Goal: Information Seeking & Learning: Compare options

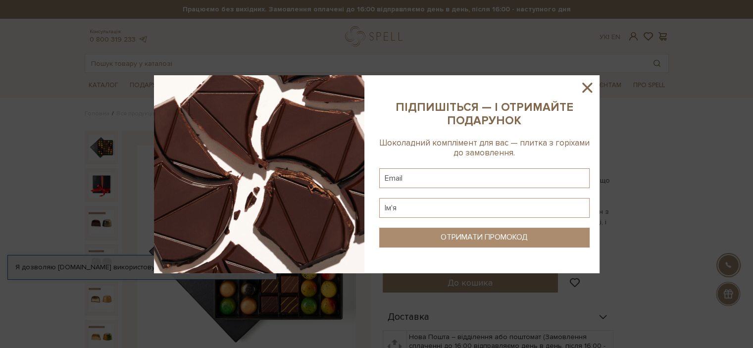
click at [584, 89] on icon at bounding box center [587, 87] width 17 height 17
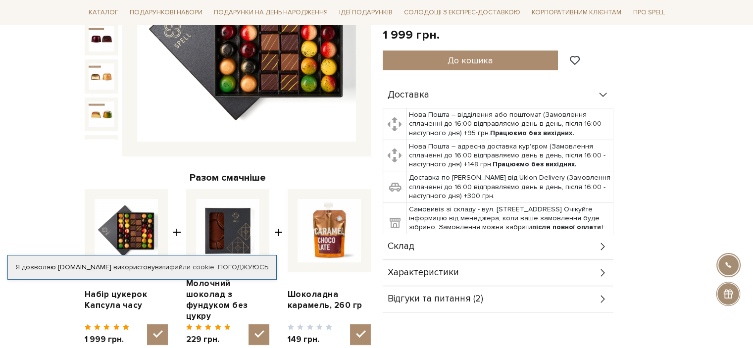
scroll to position [99, 0]
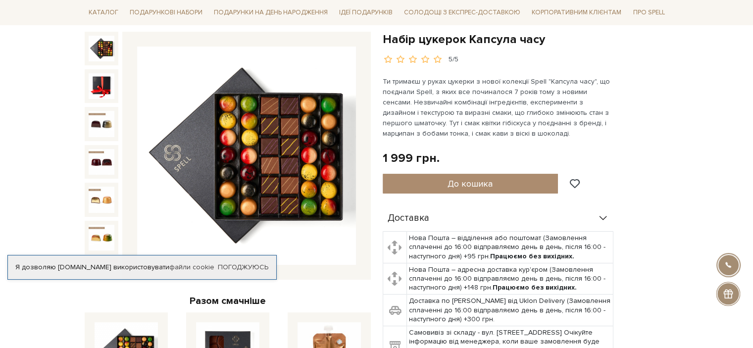
click at [311, 159] on img at bounding box center [246, 156] width 219 height 219
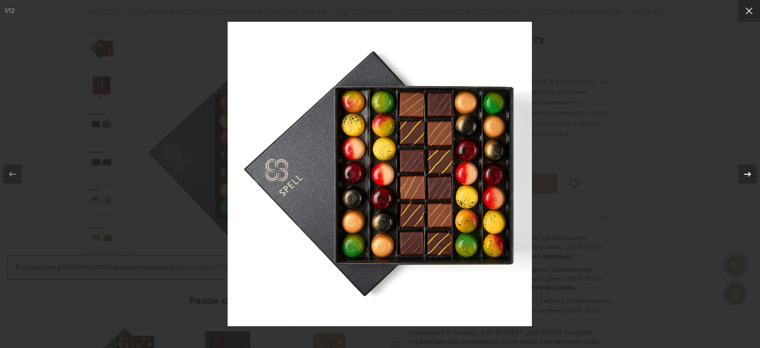
click at [743, 172] on icon at bounding box center [748, 174] width 12 height 12
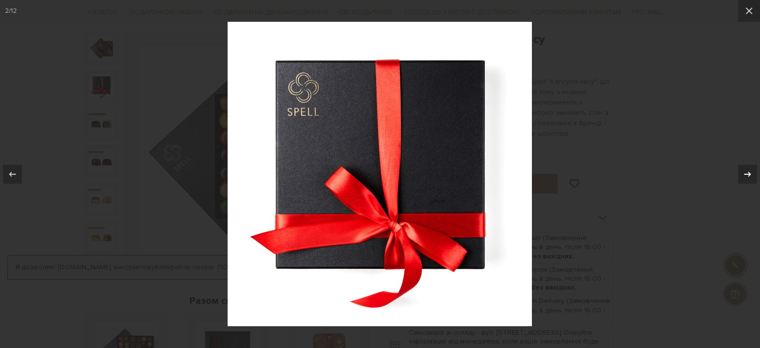
click at [743, 172] on icon at bounding box center [748, 174] width 12 height 12
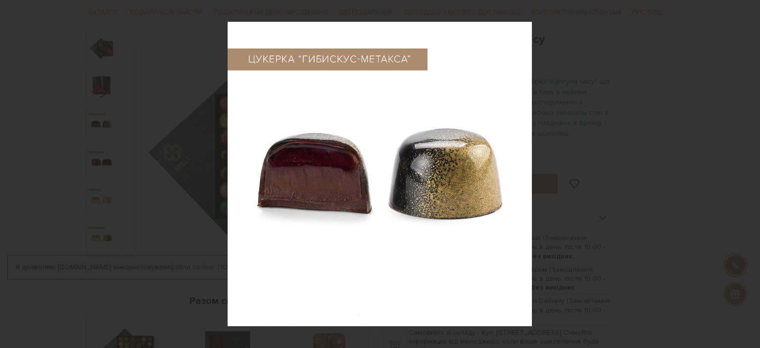
click at [743, 172] on icon at bounding box center [748, 174] width 12 height 12
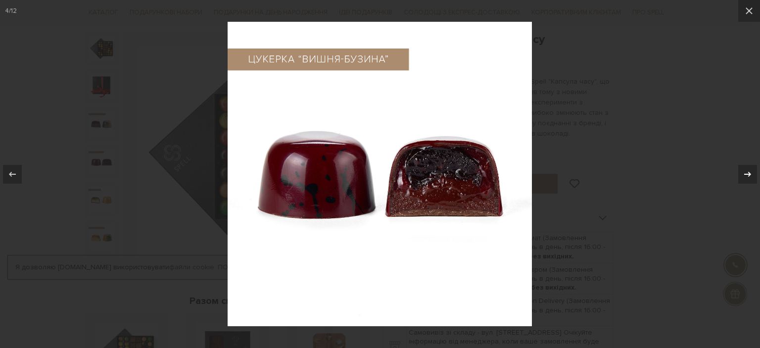
click at [743, 172] on icon at bounding box center [748, 174] width 12 height 12
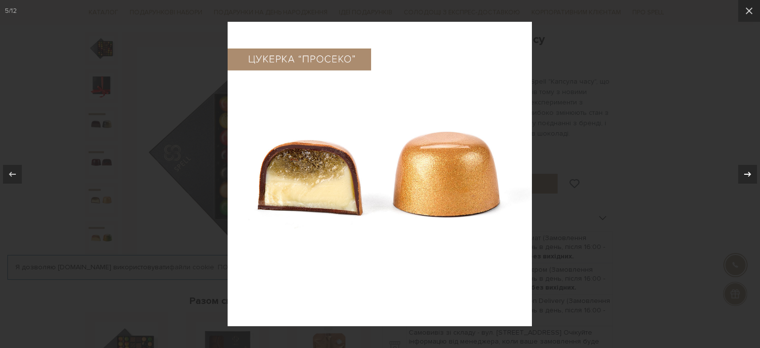
click at [743, 172] on icon at bounding box center [748, 174] width 12 height 12
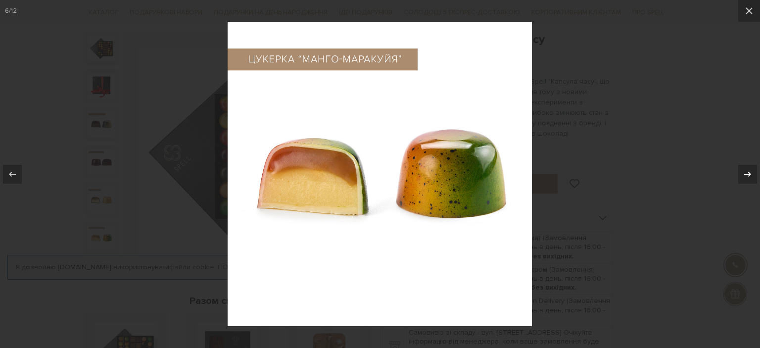
click at [743, 172] on icon at bounding box center [748, 174] width 12 height 12
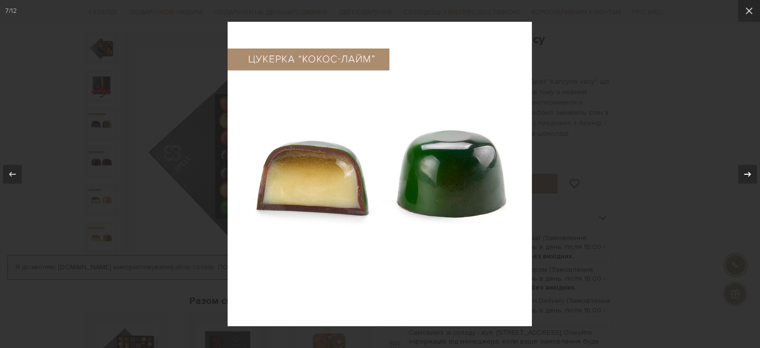
click at [743, 172] on icon at bounding box center [748, 174] width 12 height 12
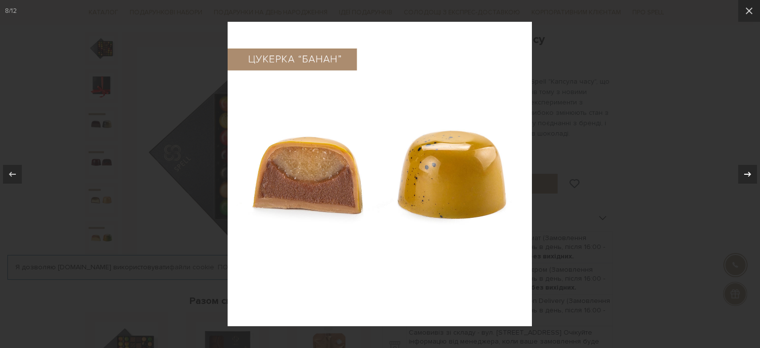
click at [743, 172] on icon at bounding box center [748, 174] width 12 height 12
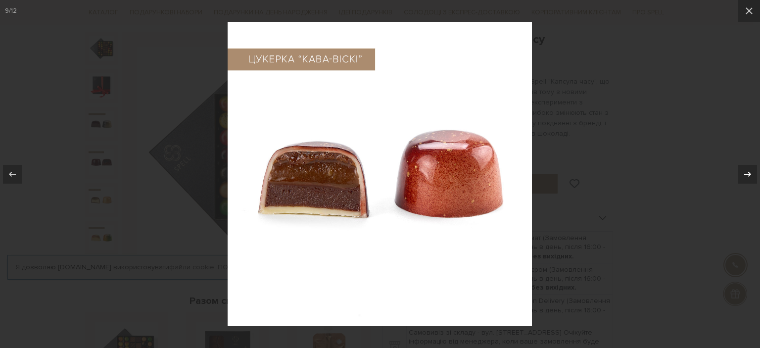
click at [743, 172] on icon at bounding box center [748, 174] width 12 height 12
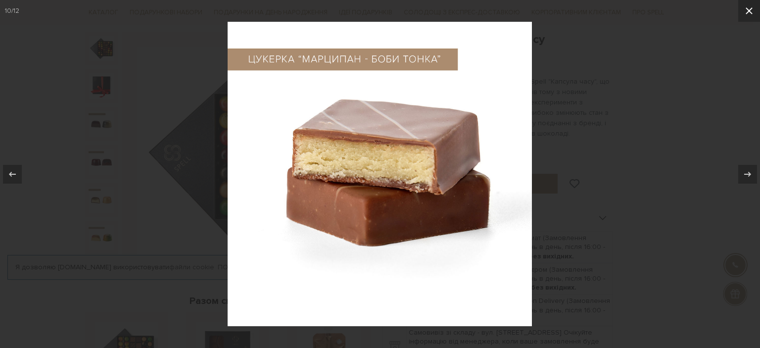
click at [752, 13] on icon at bounding box center [749, 11] width 12 height 12
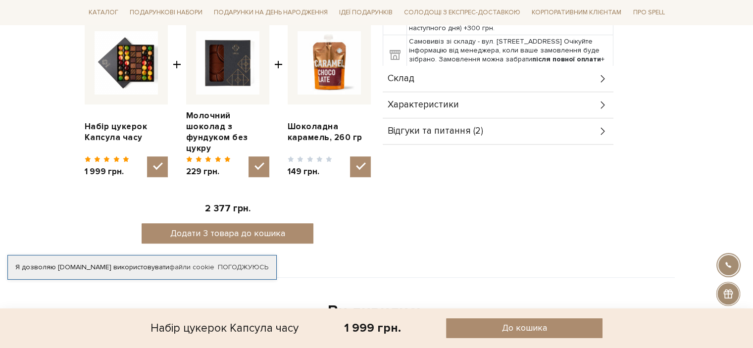
scroll to position [396, 0]
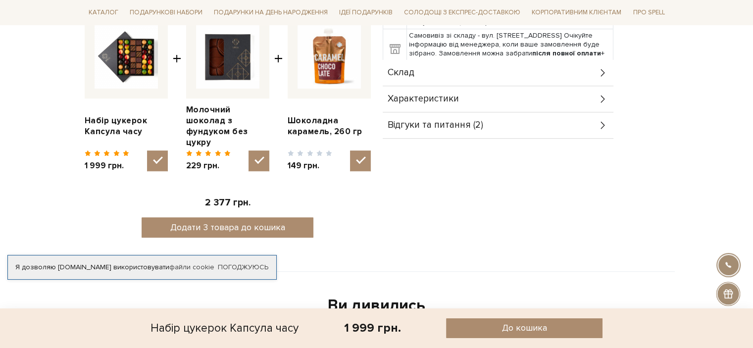
click at [603, 124] on icon at bounding box center [602, 125] width 4 height 7
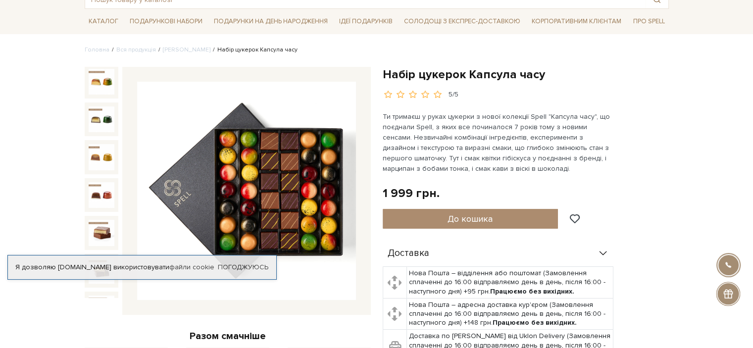
scroll to position [0, 0]
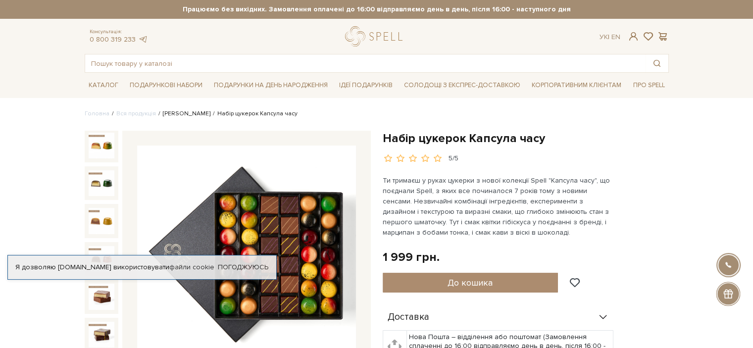
click at [175, 115] on link "Сети цукерок" at bounding box center [187, 113] width 48 height 7
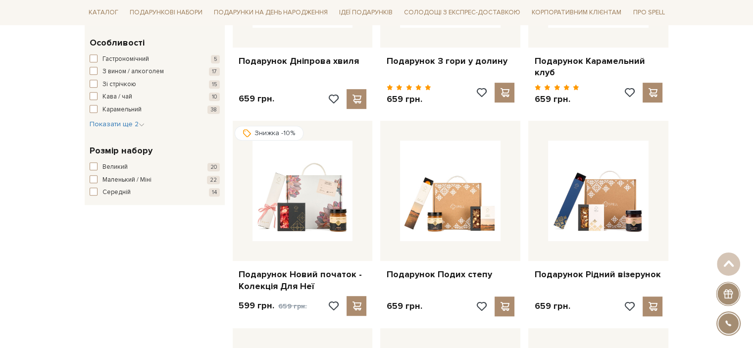
scroll to position [544, 0]
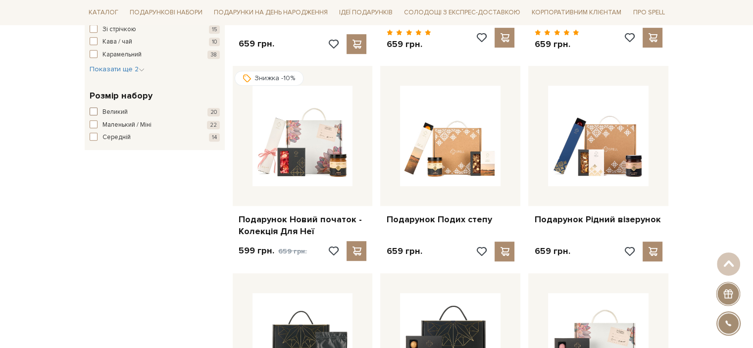
click at [96, 108] on span "button" at bounding box center [94, 111] width 8 height 8
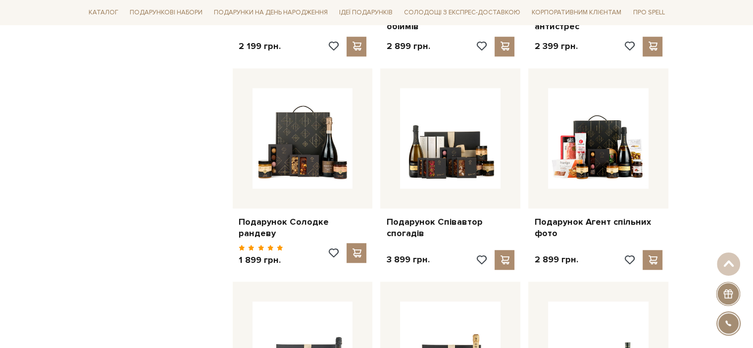
scroll to position [495, 0]
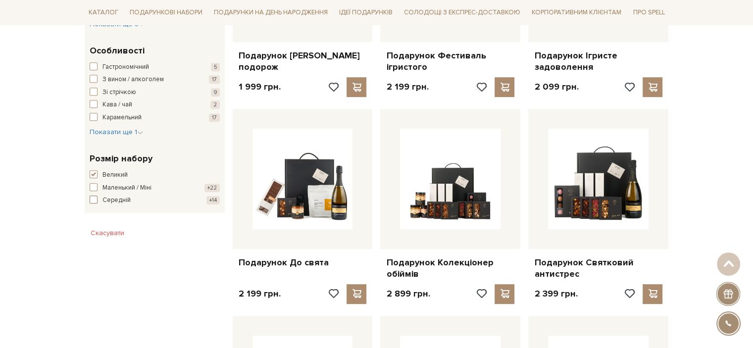
click at [94, 197] on span "button" at bounding box center [94, 199] width 8 height 8
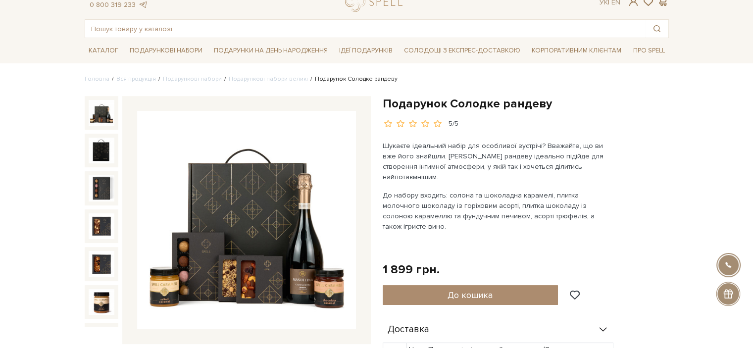
scroll to position [99, 0]
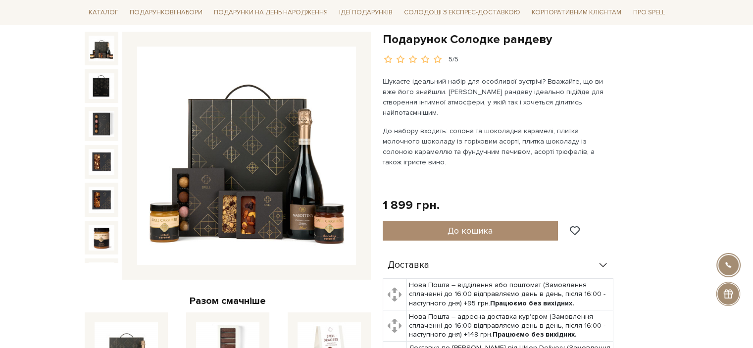
click at [243, 168] on img at bounding box center [246, 156] width 219 height 219
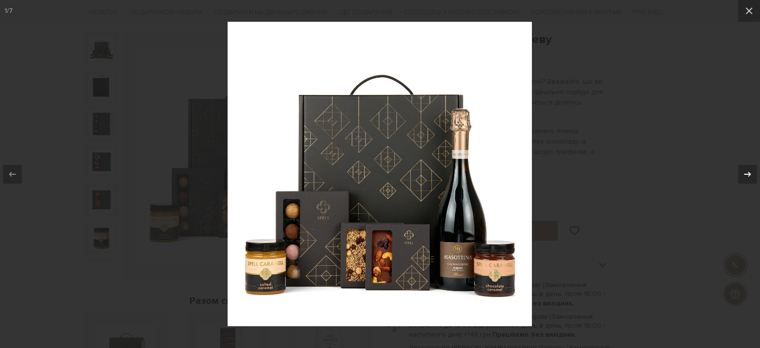
click at [749, 172] on icon at bounding box center [747, 173] width 7 height 5
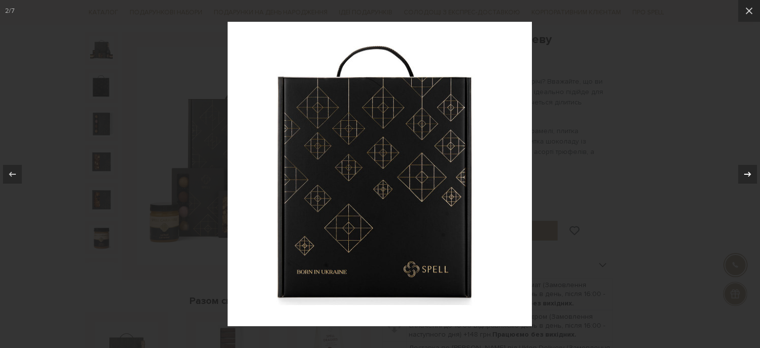
click at [749, 172] on icon at bounding box center [747, 173] width 7 height 5
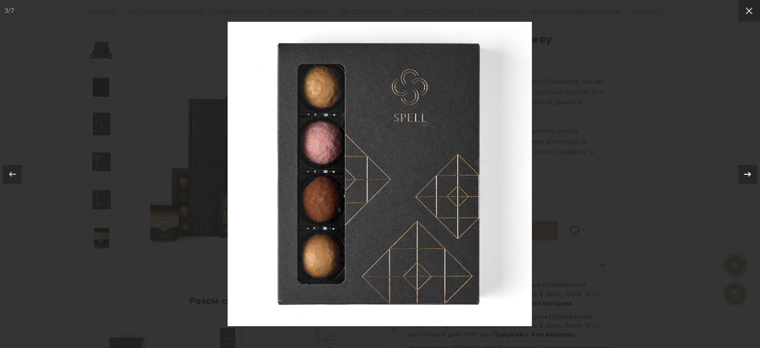
click at [749, 172] on icon at bounding box center [747, 173] width 7 height 5
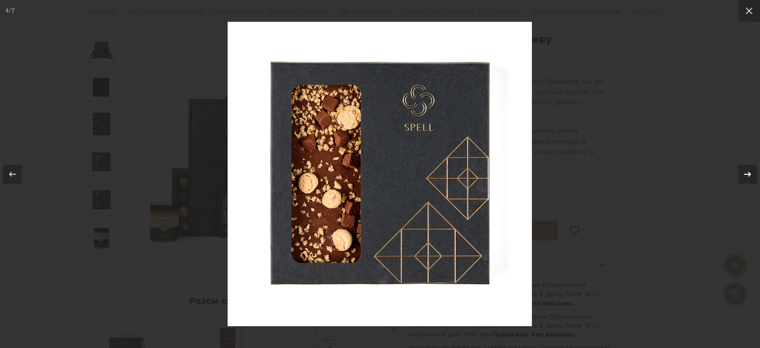
click at [749, 172] on icon at bounding box center [747, 173] width 7 height 5
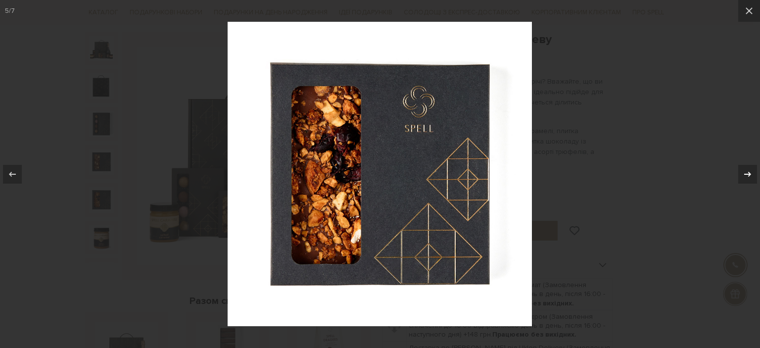
click at [749, 172] on icon at bounding box center [747, 173] width 7 height 5
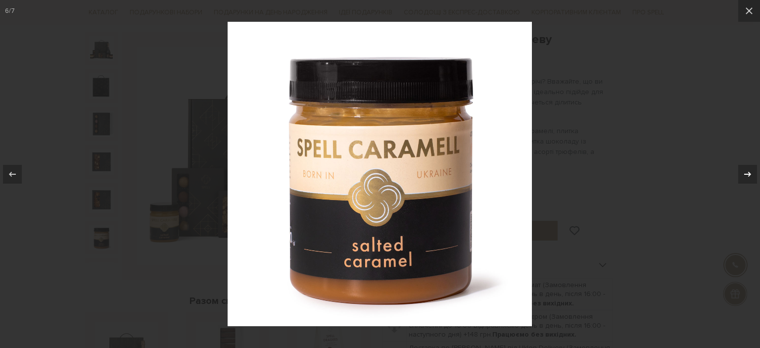
click at [749, 172] on icon at bounding box center [747, 173] width 7 height 5
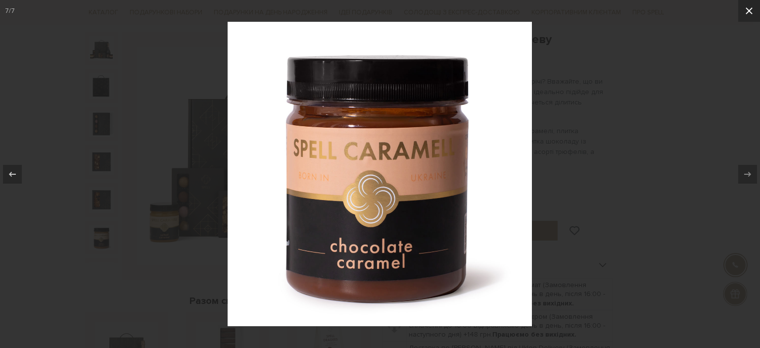
click at [749, 12] on icon at bounding box center [749, 11] width 12 height 12
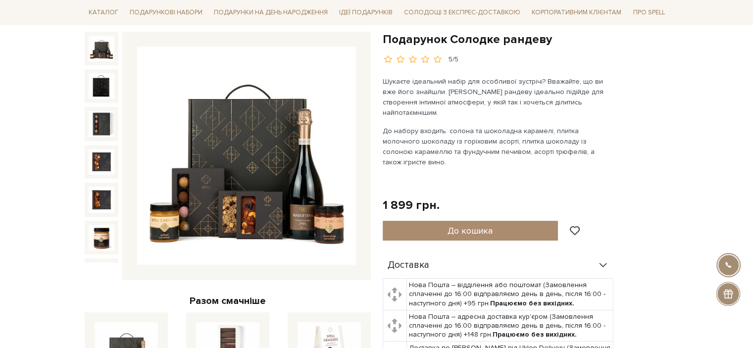
scroll to position [7, 0]
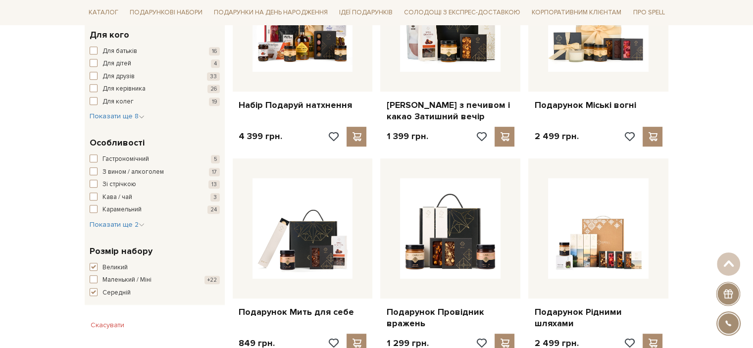
scroll to position [594, 0]
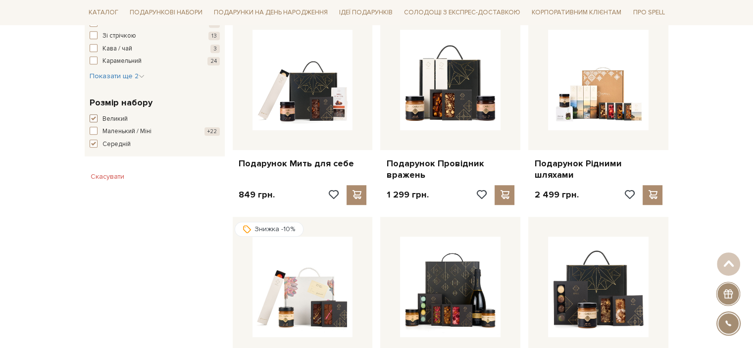
click at [95, 118] on span "button" at bounding box center [94, 118] width 8 height 8
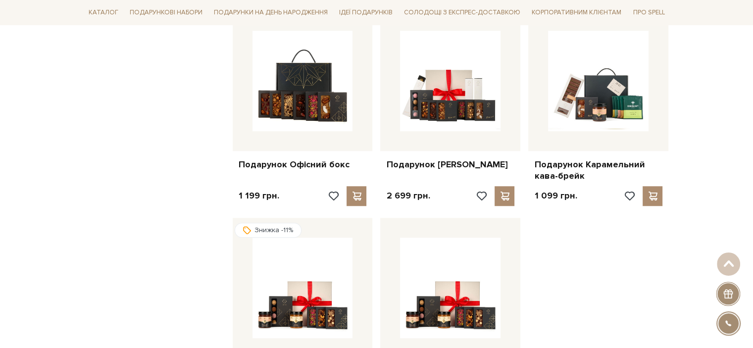
scroll to position [742, 0]
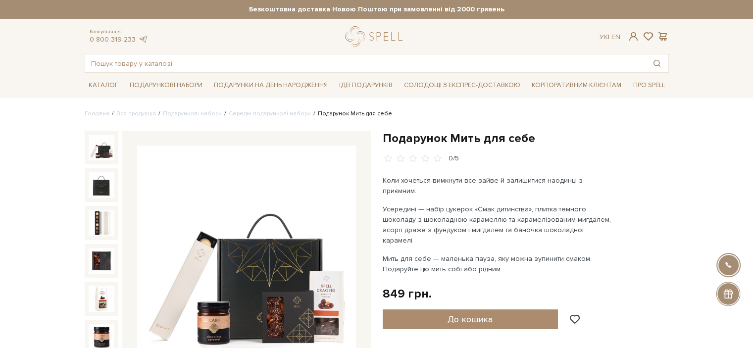
scroll to position [99, 0]
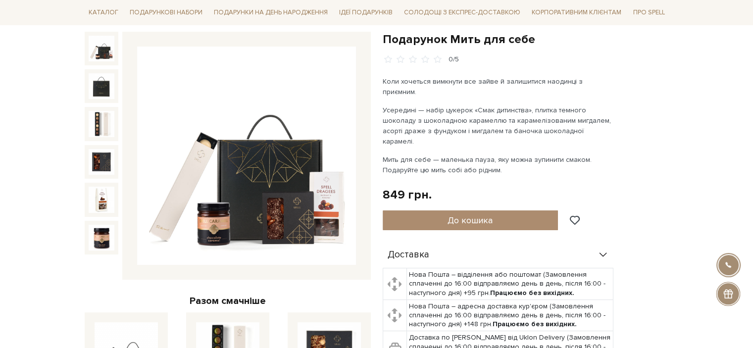
click at [217, 199] on img at bounding box center [246, 156] width 219 height 219
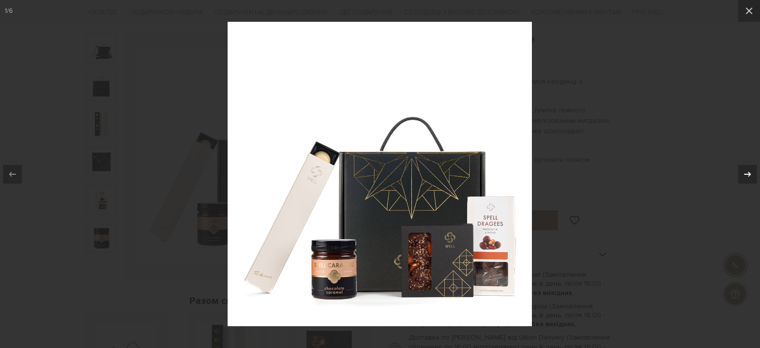
click at [747, 170] on icon at bounding box center [748, 174] width 12 height 12
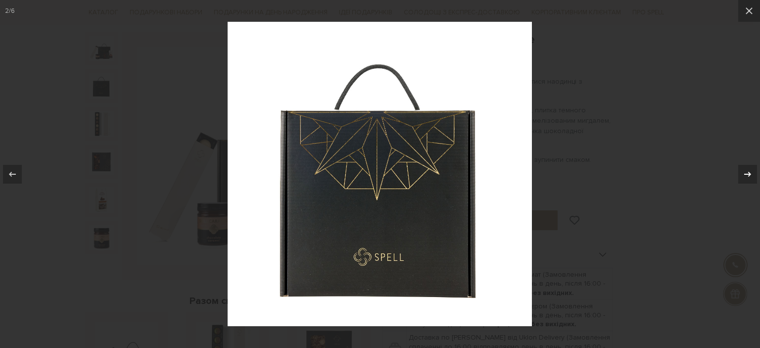
click at [747, 170] on icon at bounding box center [748, 174] width 12 height 12
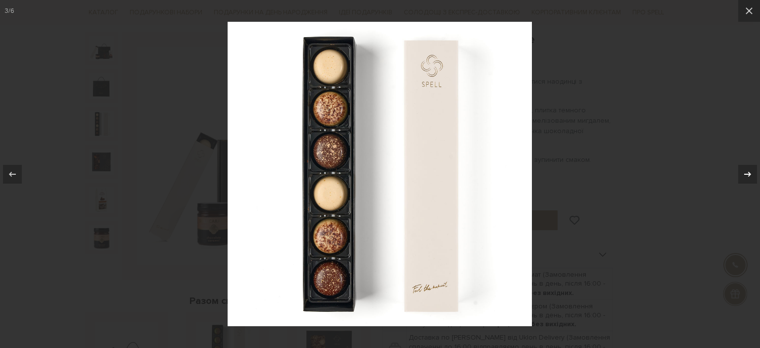
click at [747, 170] on icon at bounding box center [748, 174] width 12 height 12
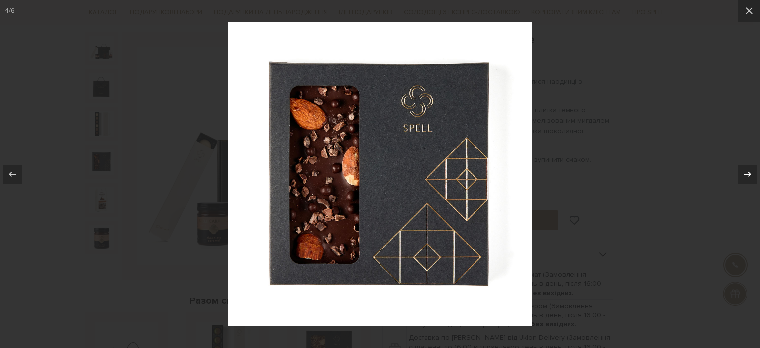
click at [747, 170] on icon at bounding box center [748, 174] width 12 height 12
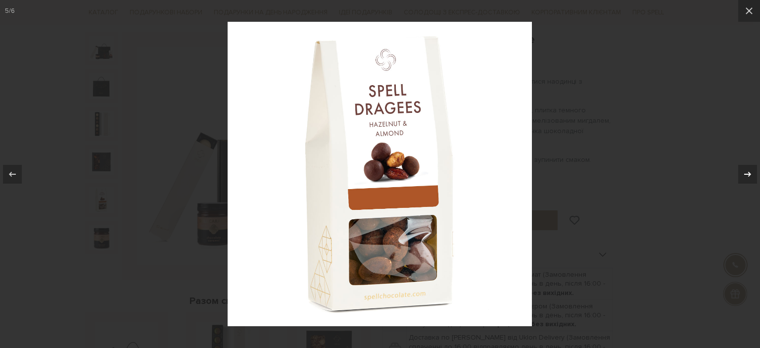
click at [747, 170] on icon at bounding box center [748, 174] width 12 height 12
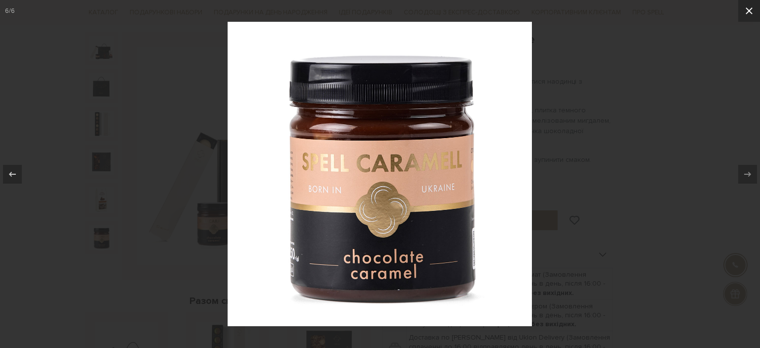
click at [752, 9] on icon at bounding box center [749, 11] width 12 height 12
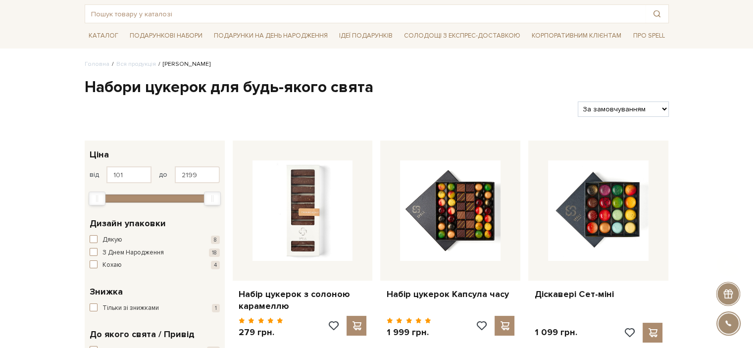
scroll to position [99, 0]
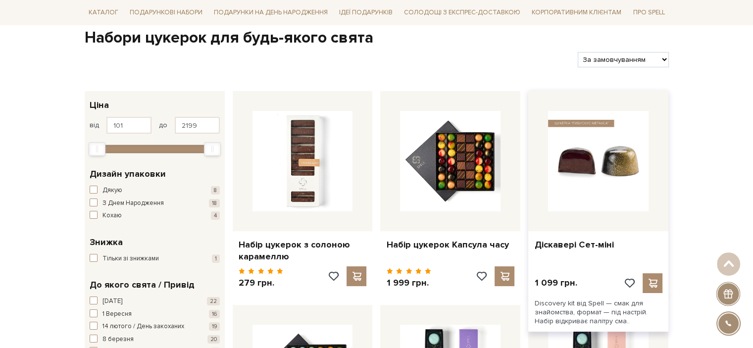
click at [620, 154] on img at bounding box center [598, 161] width 100 height 100
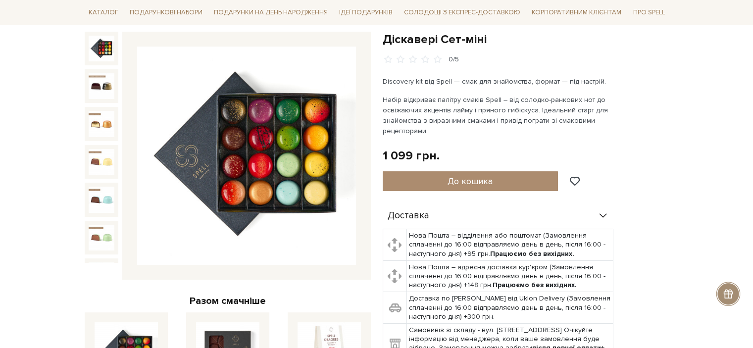
scroll to position [99, 0]
click at [305, 187] on img at bounding box center [246, 156] width 219 height 219
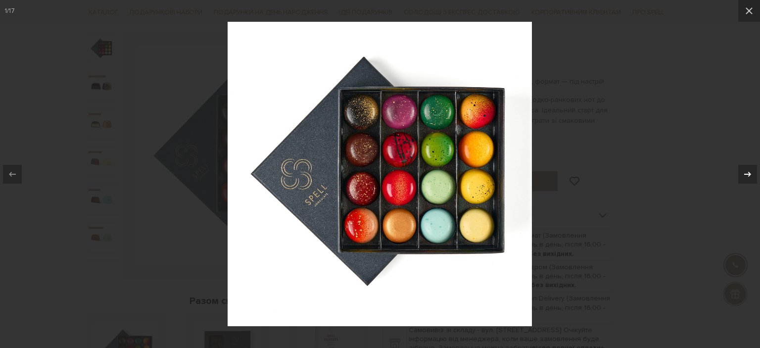
click at [748, 176] on icon at bounding box center [748, 174] width 12 height 12
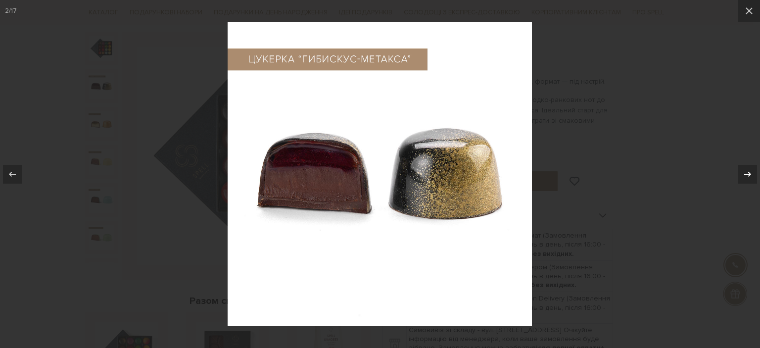
click at [748, 176] on icon at bounding box center [748, 174] width 12 height 12
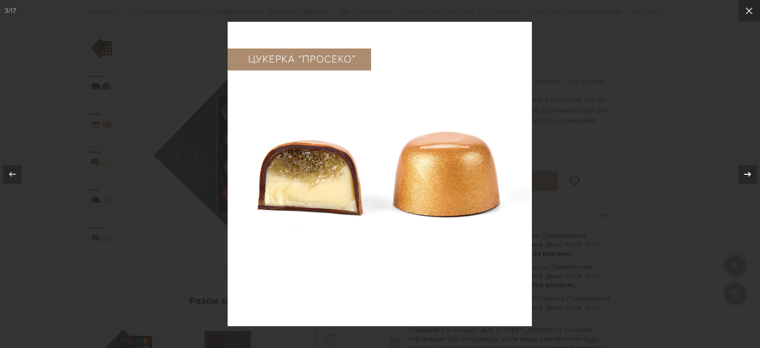
click at [748, 176] on icon at bounding box center [748, 174] width 12 height 12
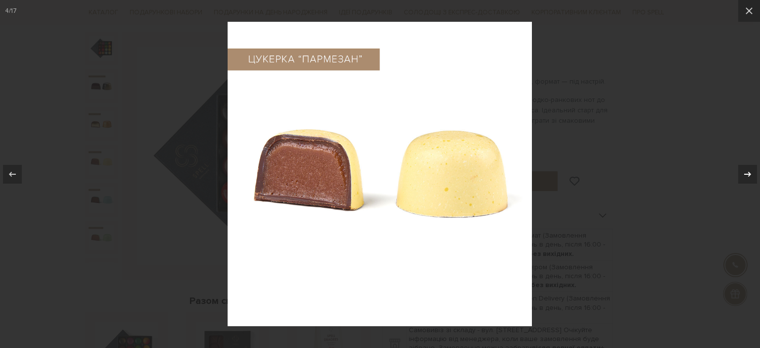
click at [748, 176] on icon at bounding box center [748, 174] width 12 height 12
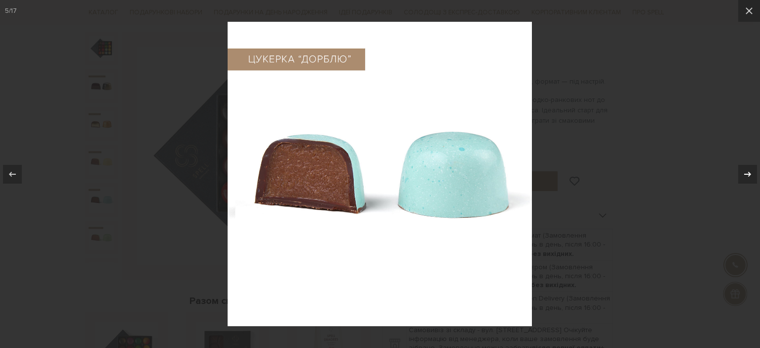
click at [748, 176] on icon at bounding box center [748, 174] width 12 height 12
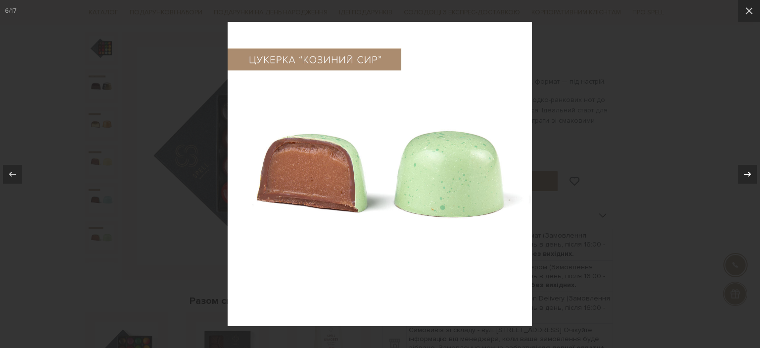
click at [748, 176] on icon at bounding box center [748, 174] width 12 height 12
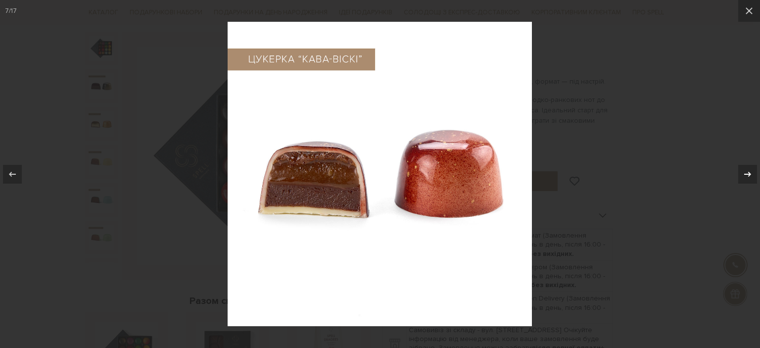
click at [748, 176] on icon at bounding box center [748, 174] width 12 height 12
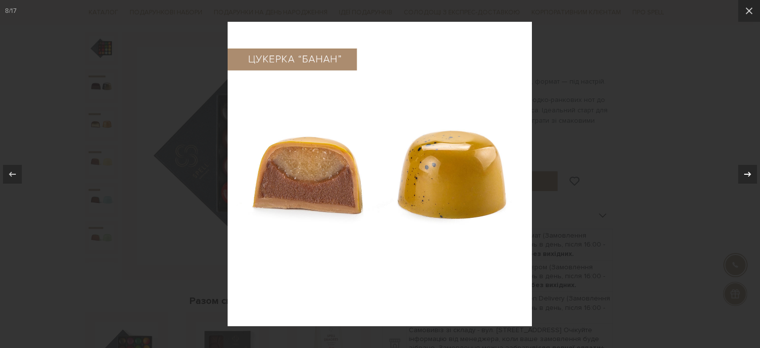
click at [748, 176] on icon at bounding box center [748, 174] width 12 height 12
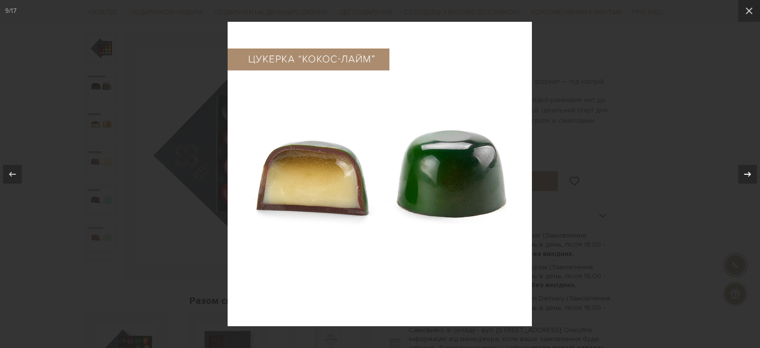
click at [748, 176] on icon at bounding box center [748, 174] width 12 height 12
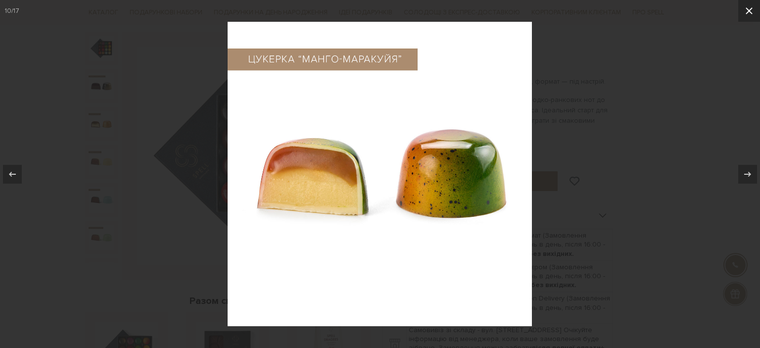
click at [752, 7] on icon at bounding box center [749, 11] width 12 height 12
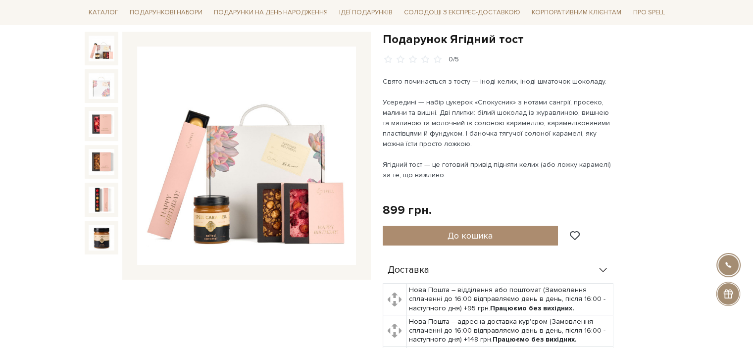
click at [278, 173] on img at bounding box center [246, 156] width 219 height 219
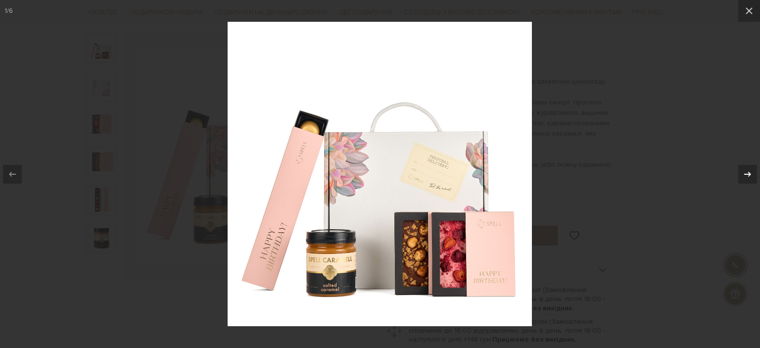
click at [749, 174] on icon at bounding box center [748, 174] width 12 height 12
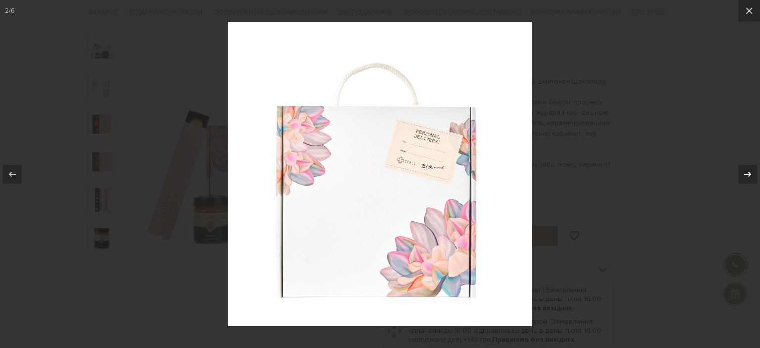
click at [749, 174] on div "2 / 6" at bounding box center [380, 174] width 760 height 348
click at [749, 174] on icon at bounding box center [748, 174] width 12 height 12
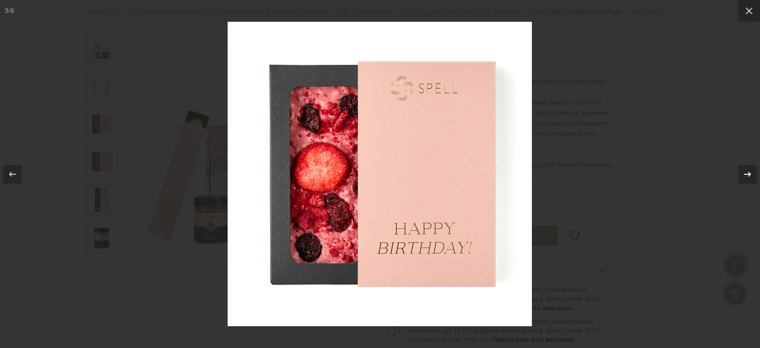
click at [749, 174] on icon at bounding box center [748, 174] width 12 height 12
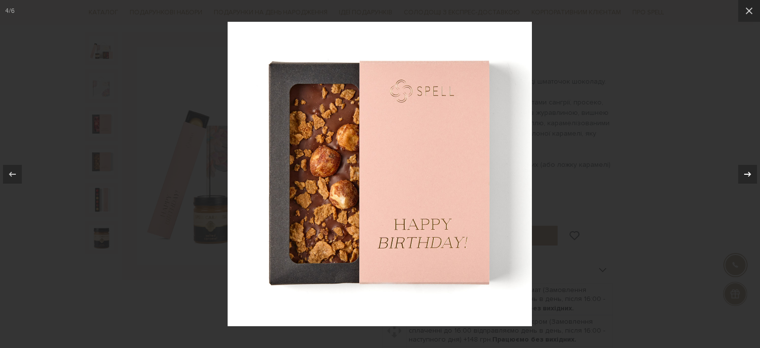
click at [749, 174] on icon at bounding box center [748, 174] width 12 height 12
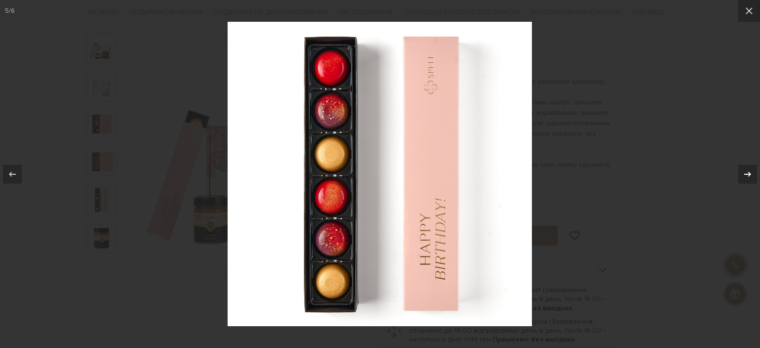
click at [749, 174] on icon at bounding box center [748, 174] width 12 height 12
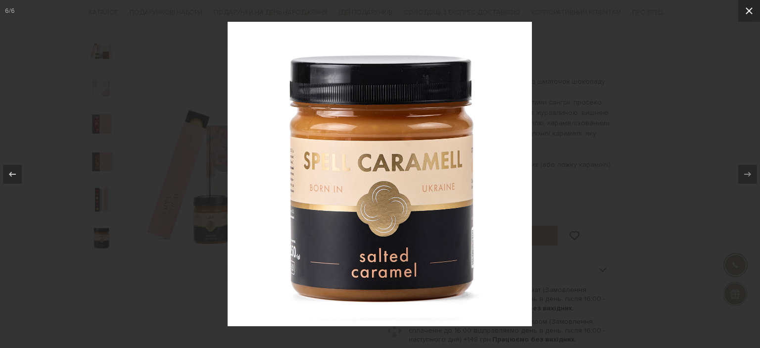
click at [750, 7] on icon at bounding box center [749, 11] width 12 height 12
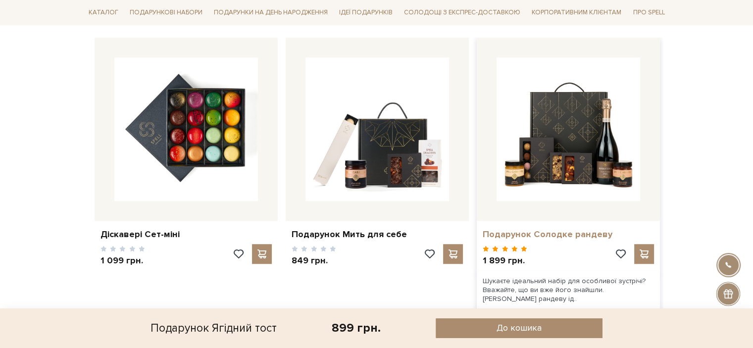
scroll to position [693, 0]
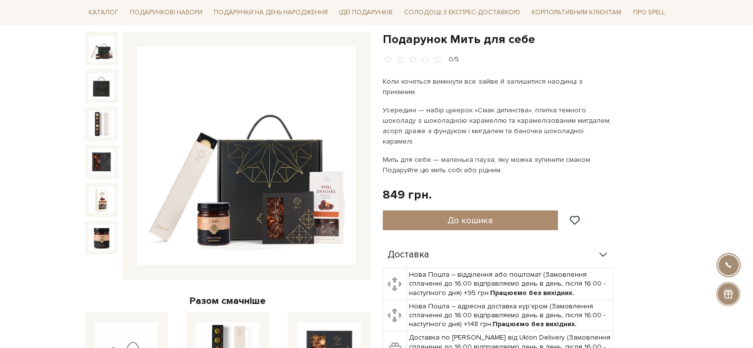
click at [303, 120] on img at bounding box center [246, 156] width 219 height 219
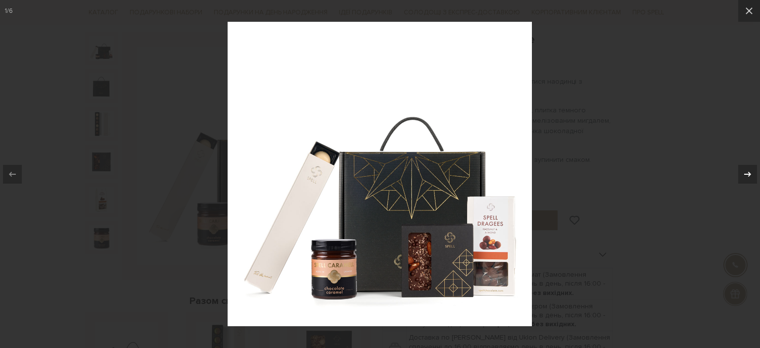
click at [749, 173] on icon at bounding box center [747, 173] width 7 height 5
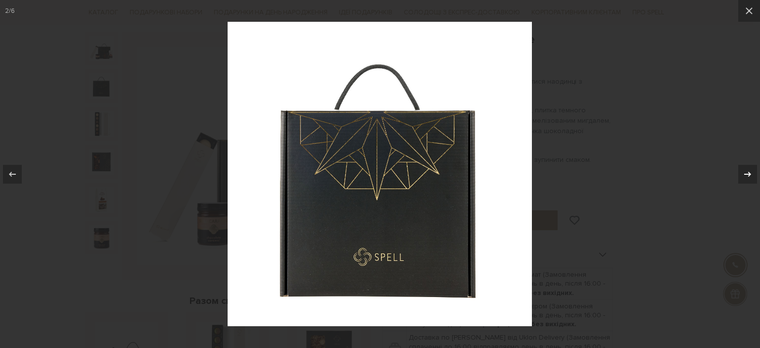
click at [749, 173] on icon at bounding box center [747, 173] width 7 height 5
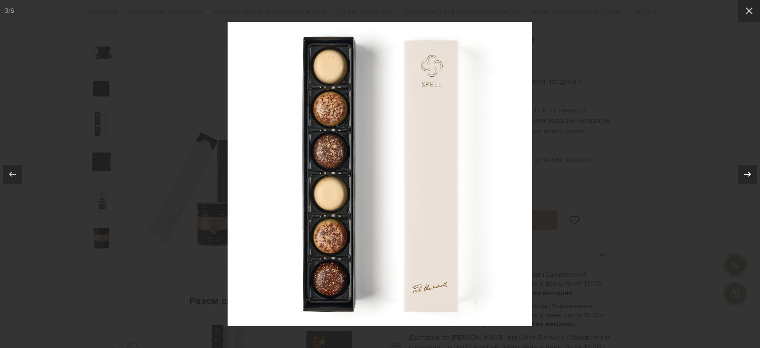
click at [749, 173] on icon at bounding box center [747, 173] width 7 height 5
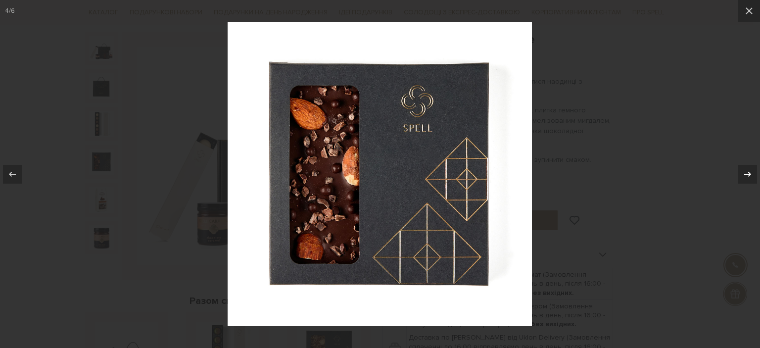
click at [749, 173] on icon at bounding box center [747, 173] width 7 height 5
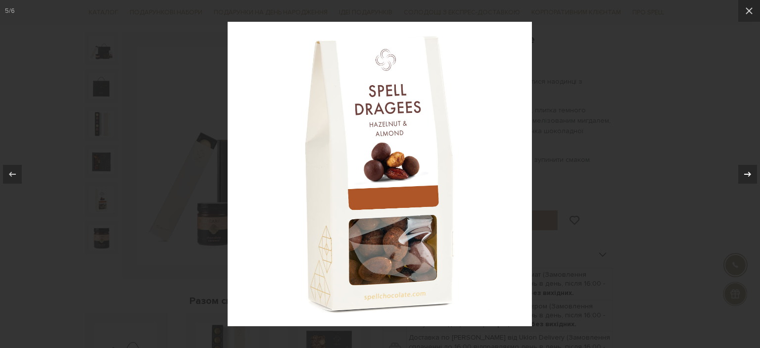
click at [749, 173] on icon at bounding box center [747, 173] width 7 height 5
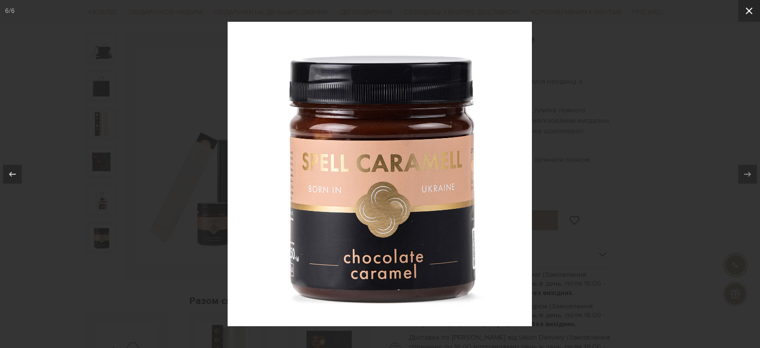
click at [749, 14] on icon at bounding box center [749, 11] width 12 height 12
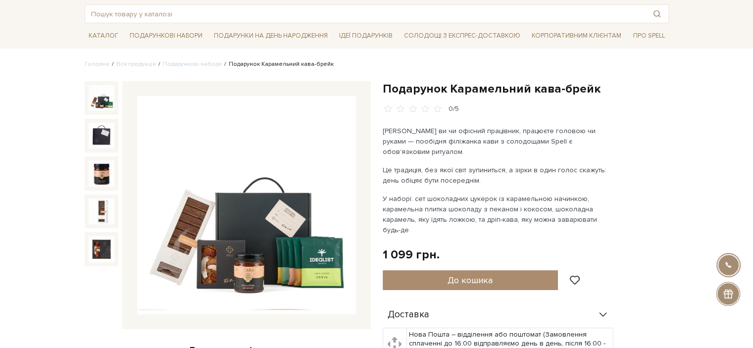
click at [303, 136] on img at bounding box center [246, 205] width 219 height 219
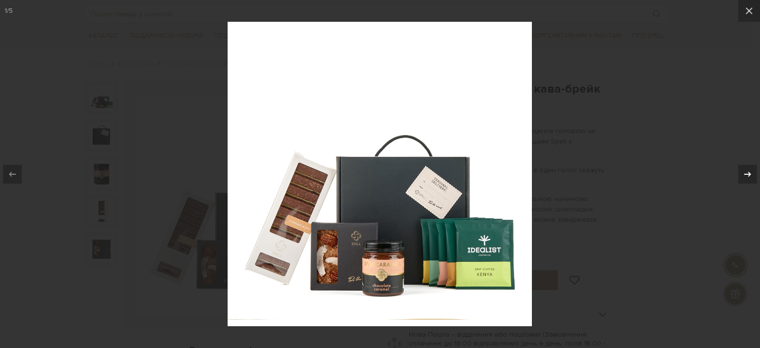
click at [751, 170] on icon at bounding box center [748, 174] width 12 height 12
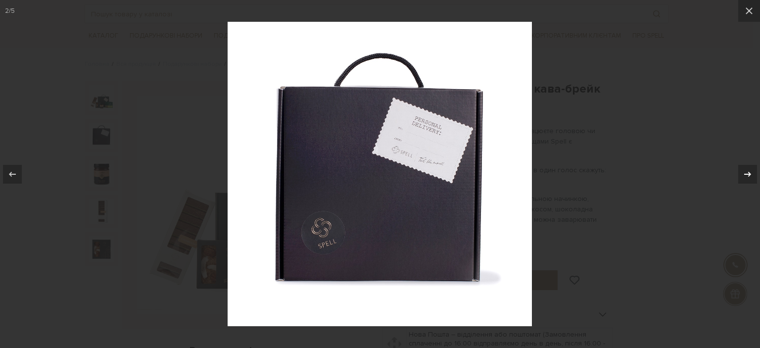
click at [751, 170] on icon at bounding box center [748, 174] width 12 height 12
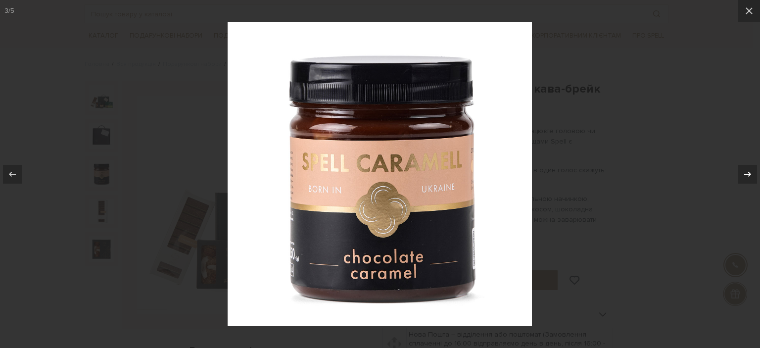
click at [751, 170] on icon at bounding box center [748, 174] width 12 height 12
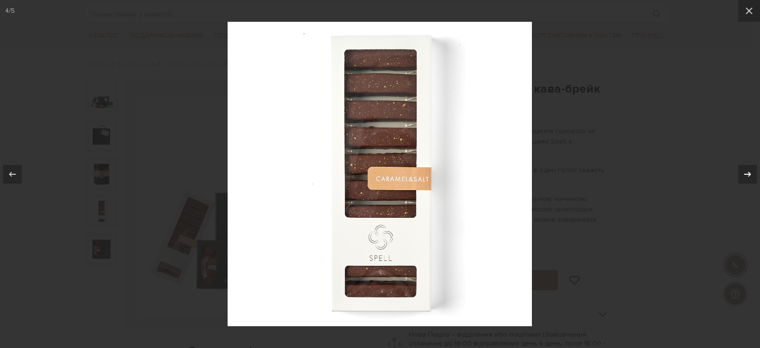
click at [751, 170] on icon at bounding box center [748, 174] width 12 height 12
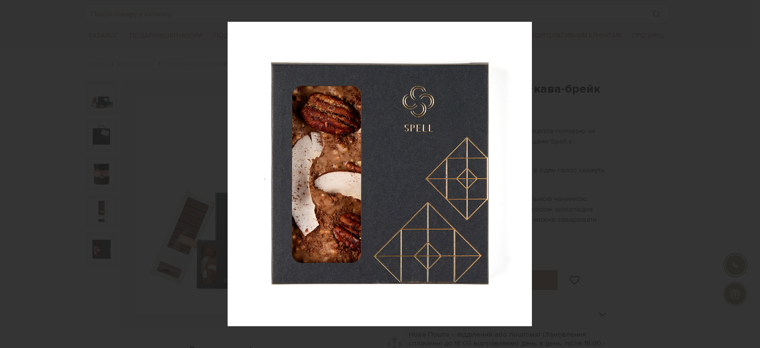
click at [751, 170] on div "5 / 5" at bounding box center [380, 174] width 760 height 348
click at [746, 9] on icon at bounding box center [749, 11] width 12 height 12
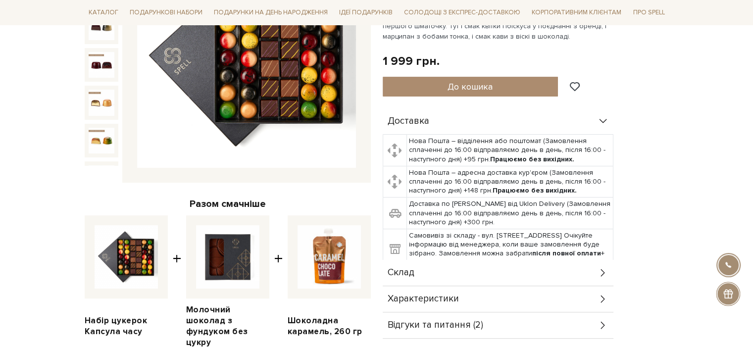
scroll to position [148, 0]
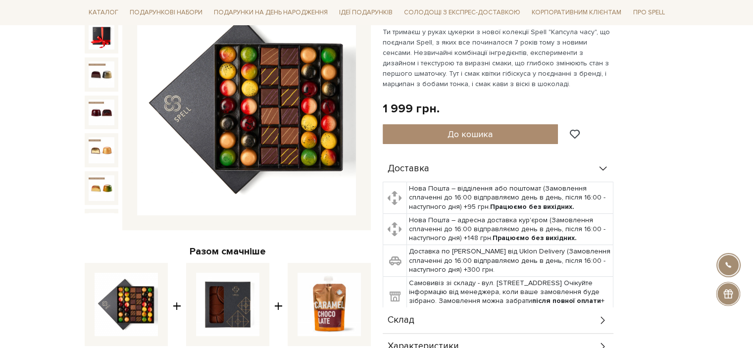
click at [303, 123] on img at bounding box center [246, 106] width 219 height 219
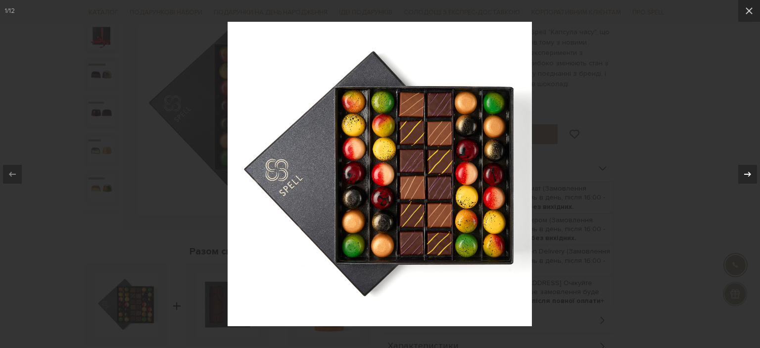
click at [750, 172] on icon at bounding box center [748, 174] width 12 height 12
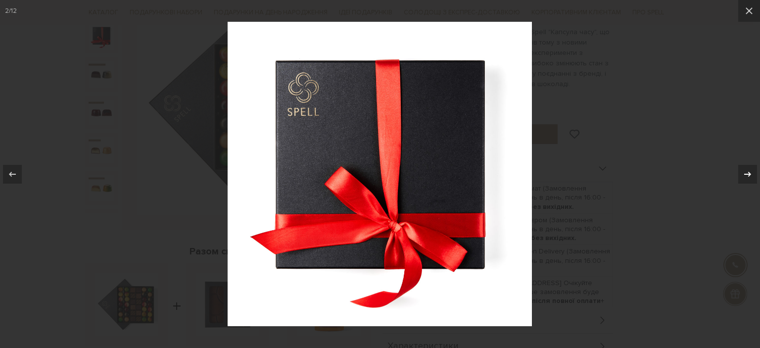
click at [750, 172] on icon at bounding box center [748, 174] width 12 height 12
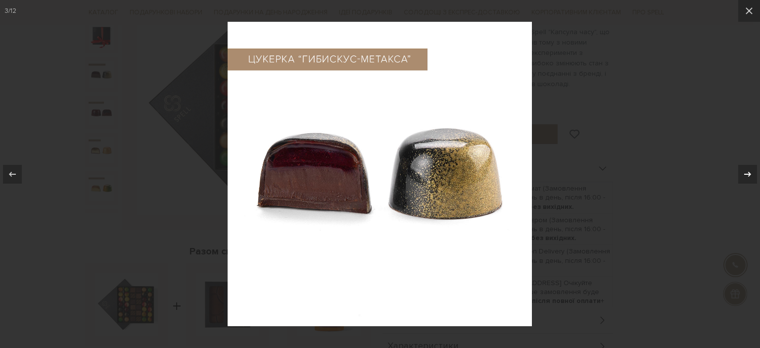
click at [750, 172] on icon at bounding box center [748, 174] width 12 height 12
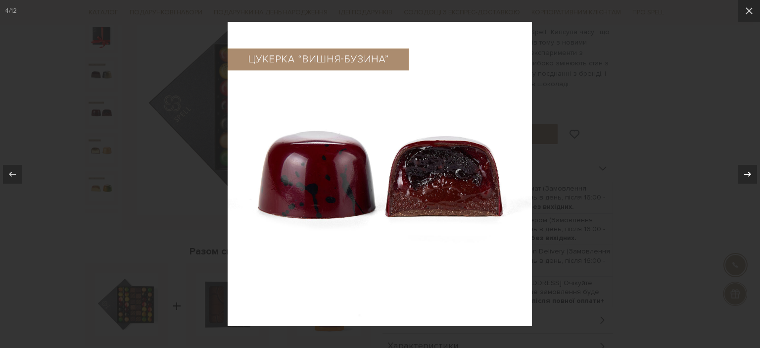
click at [750, 172] on icon at bounding box center [748, 174] width 12 height 12
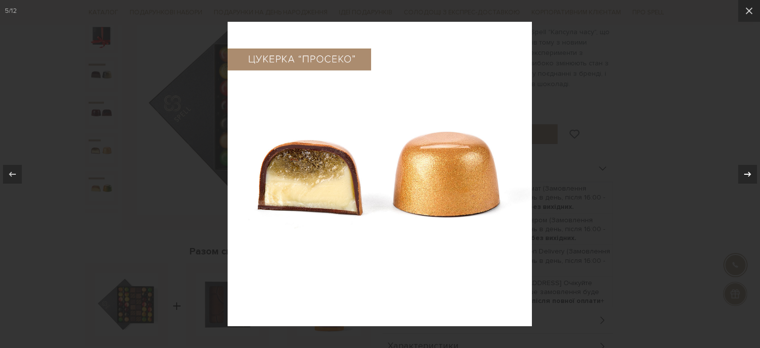
click at [750, 172] on icon at bounding box center [748, 174] width 12 height 12
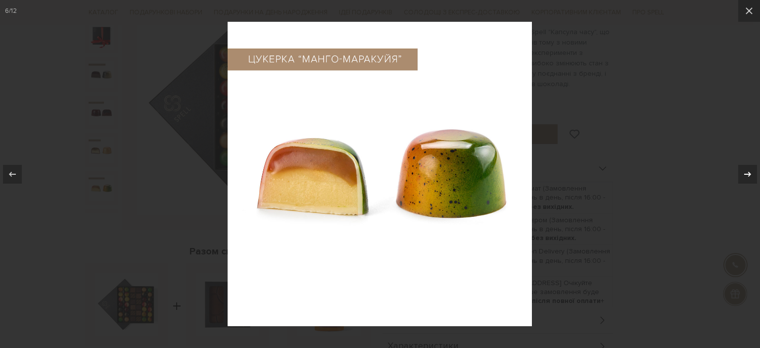
click at [750, 172] on icon at bounding box center [748, 174] width 12 height 12
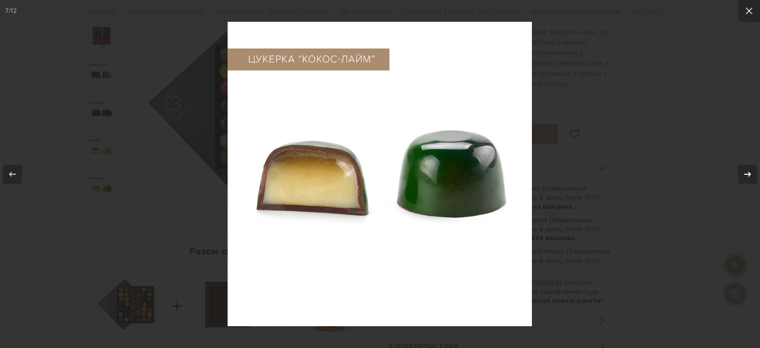
click at [750, 172] on icon at bounding box center [748, 174] width 12 height 12
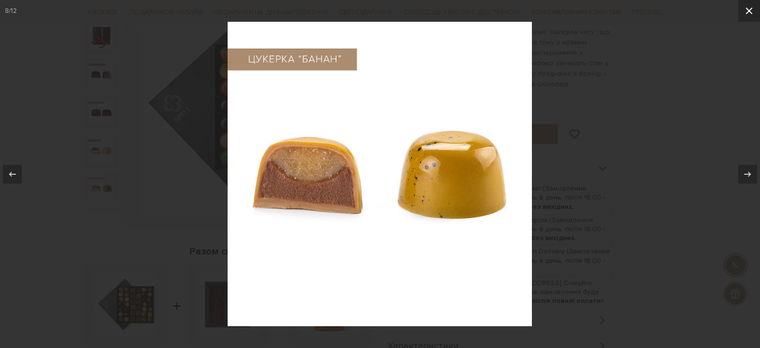
click at [751, 12] on icon at bounding box center [749, 10] width 7 height 7
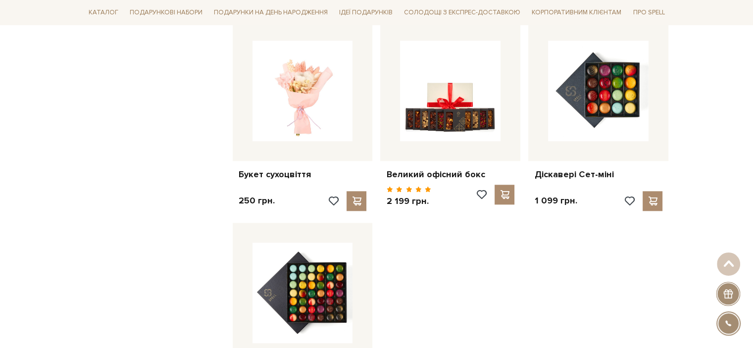
scroll to position [1039, 0]
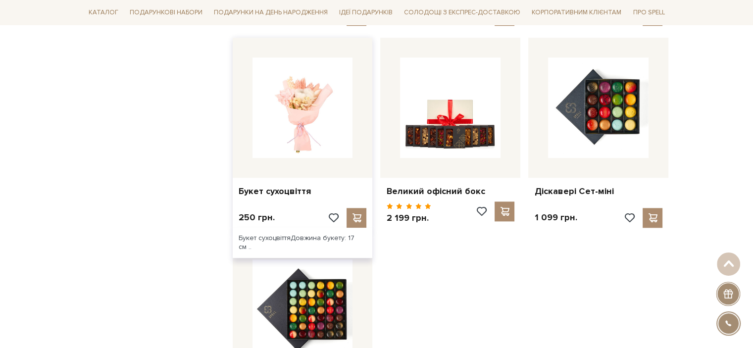
click at [310, 77] on img at bounding box center [302, 107] width 100 height 100
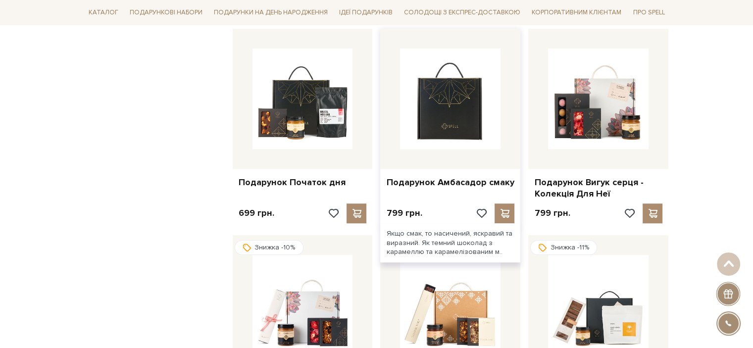
scroll to position [792, 0]
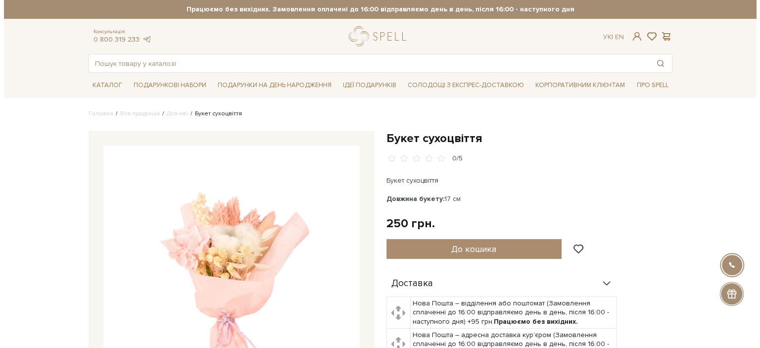
scroll to position [99, 0]
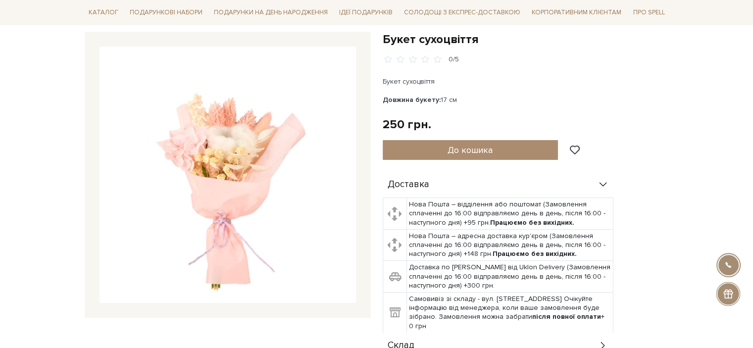
click at [240, 182] on img at bounding box center [227, 175] width 256 height 256
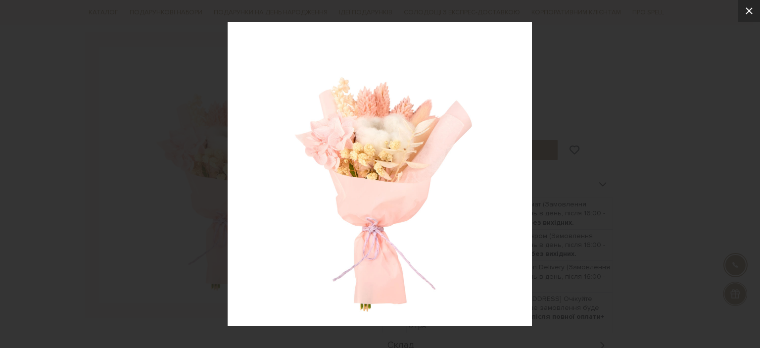
click at [752, 10] on icon at bounding box center [749, 11] width 12 height 12
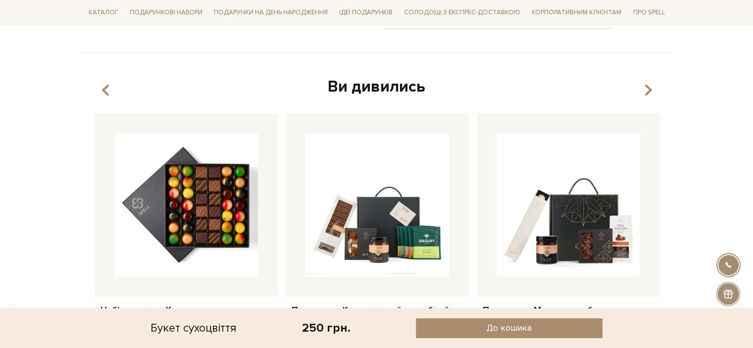
scroll to position [544, 0]
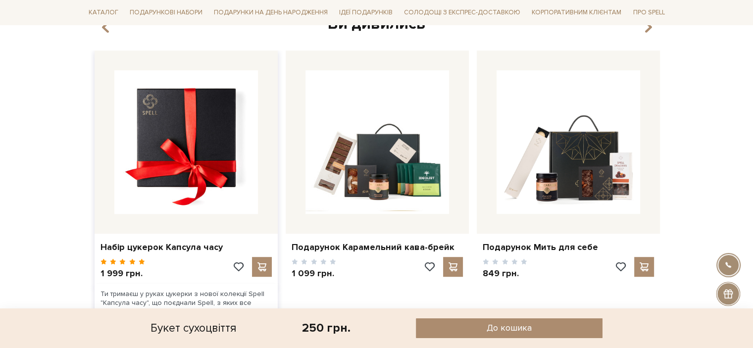
click at [206, 123] on img at bounding box center [186, 142] width 144 height 144
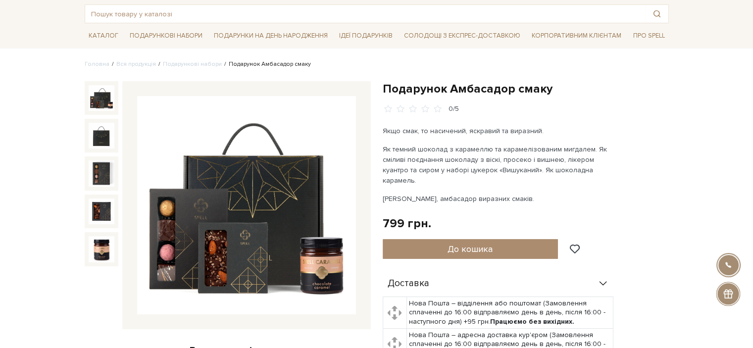
scroll to position [148, 0]
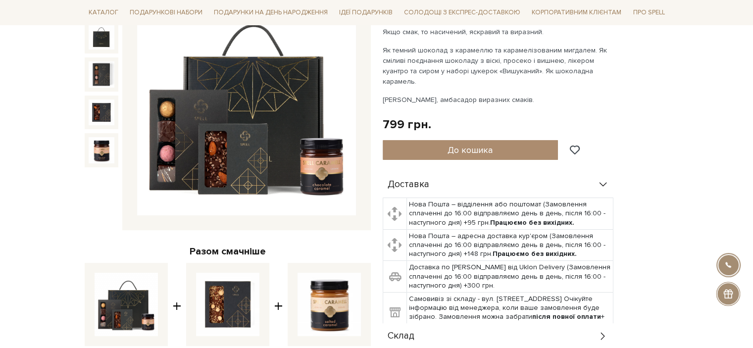
click at [273, 126] on img at bounding box center [246, 106] width 219 height 219
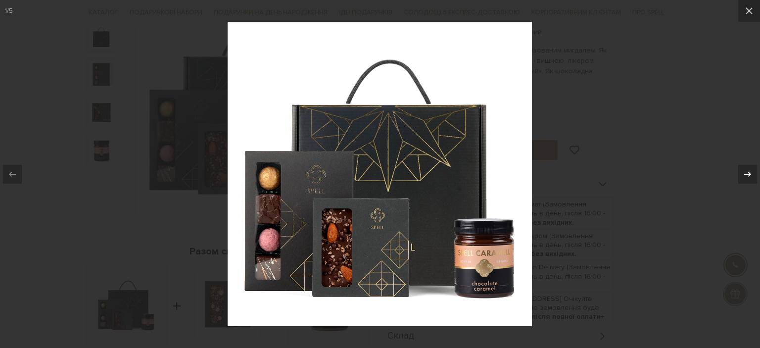
click at [750, 172] on icon at bounding box center [748, 174] width 12 height 12
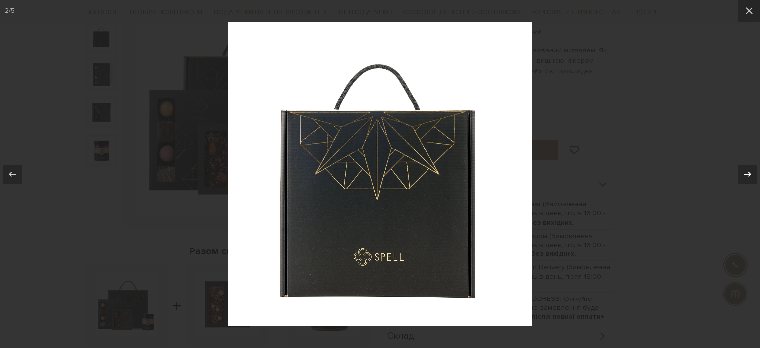
click at [750, 172] on icon at bounding box center [748, 174] width 12 height 12
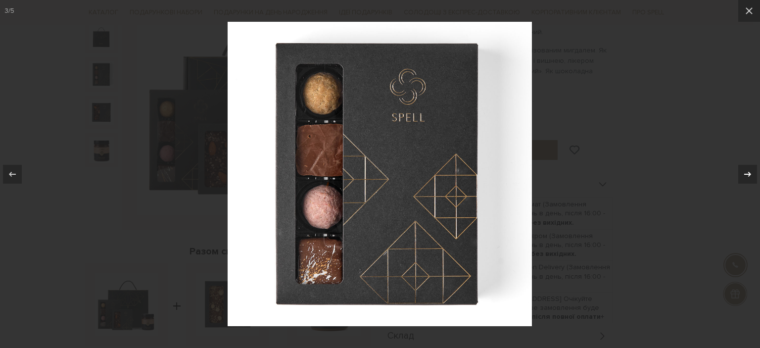
click at [750, 172] on icon at bounding box center [748, 174] width 12 height 12
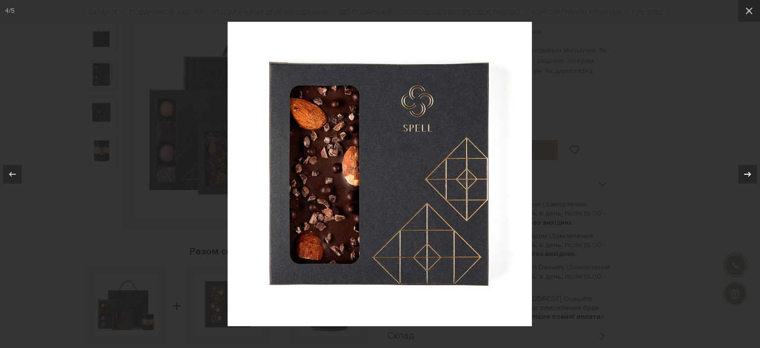
click at [750, 172] on icon at bounding box center [748, 174] width 12 height 12
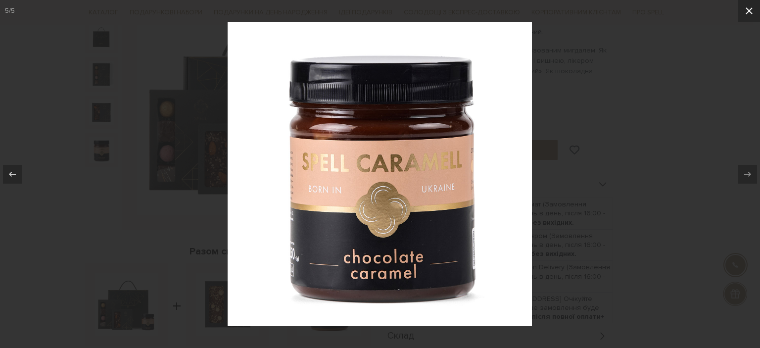
click at [750, 11] on icon at bounding box center [749, 10] width 7 height 7
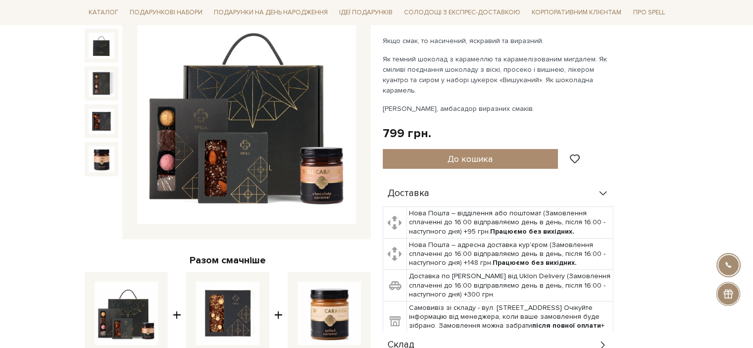
scroll to position [99, 0]
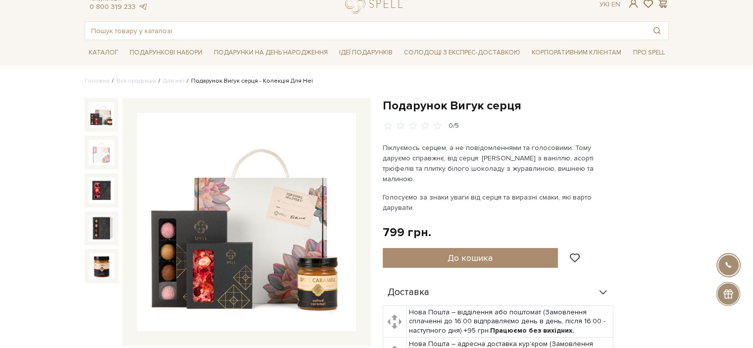
scroll to position [49, 0]
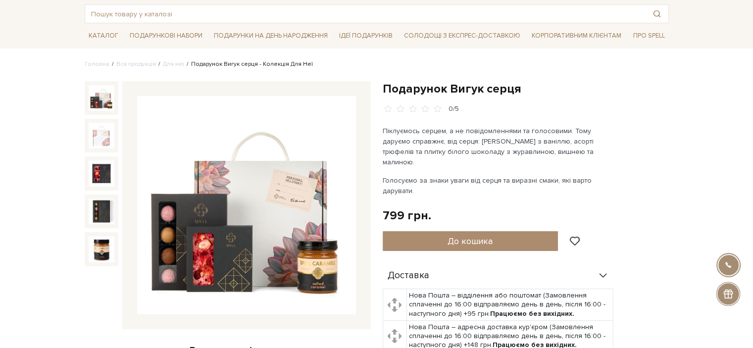
click at [252, 248] on img at bounding box center [246, 205] width 219 height 219
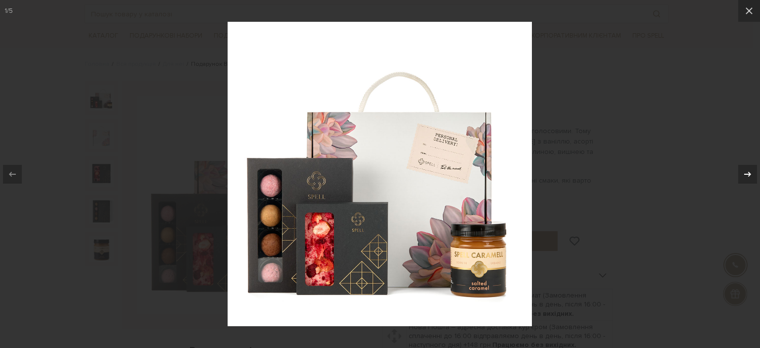
click at [749, 174] on icon at bounding box center [747, 173] width 7 height 5
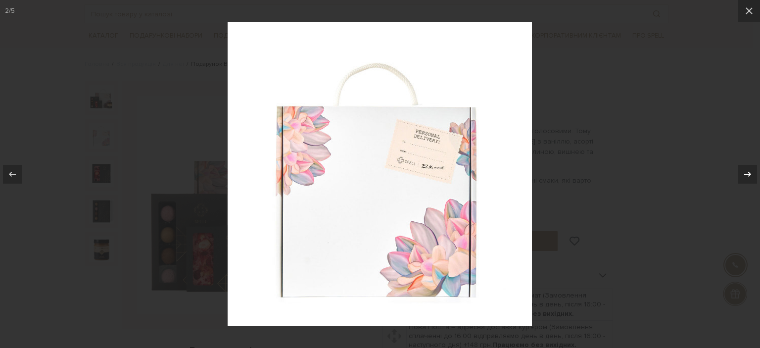
click at [749, 174] on icon at bounding box center [747, 173] width 7 height 5
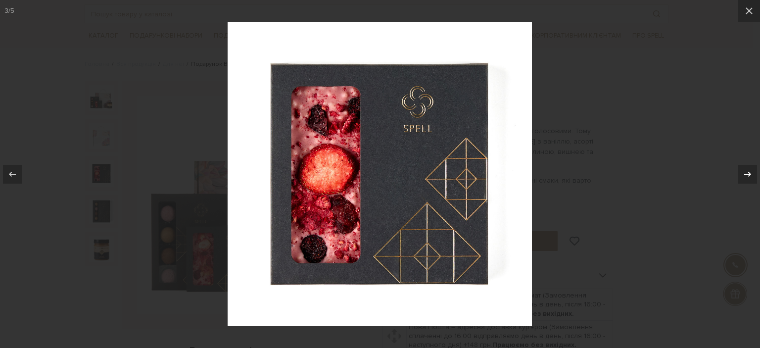
click at [749, 174] on icon at bounding box center [747, 173] width 7 height 5
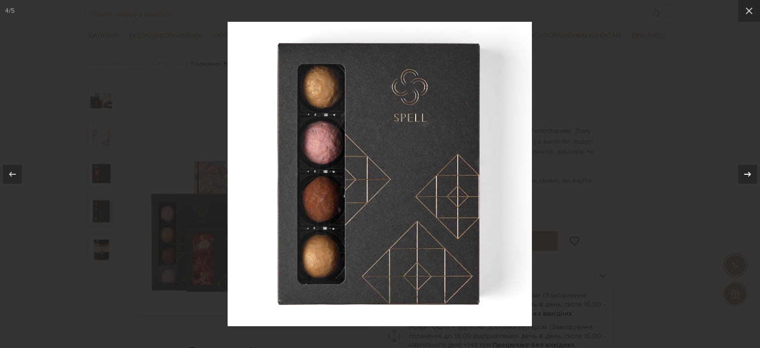
click at [749, 174] on icon at bounding box center [747, 173] width 7 height 5
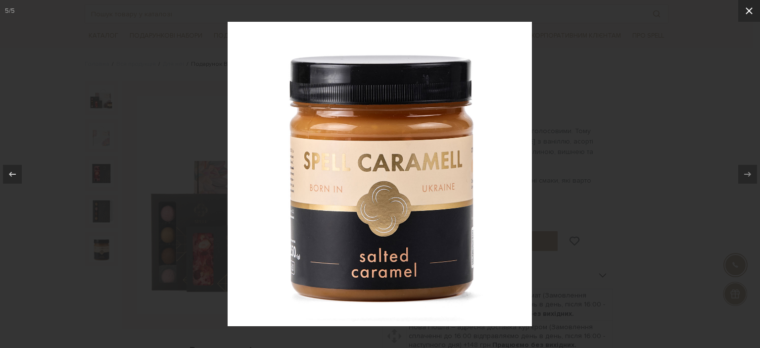
click at [751, 10] on icon at bounding box center [749, 11] width 12 height 12
